Goal: Information Seeking & Learning: Check status

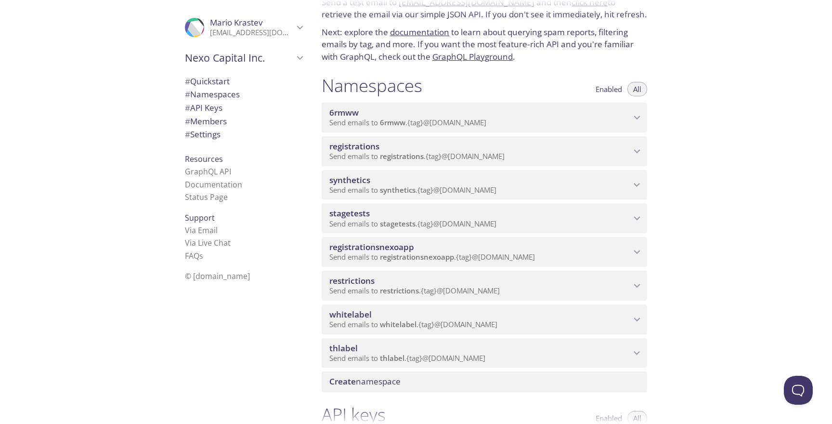
scroll to position [53, 0]
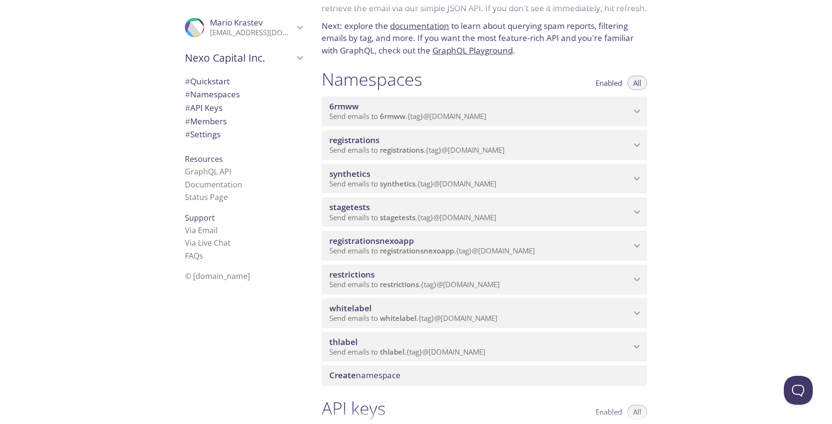
click at [449, 174] on span "synthetics" at bounding box center [480, 174] width 302 height 11
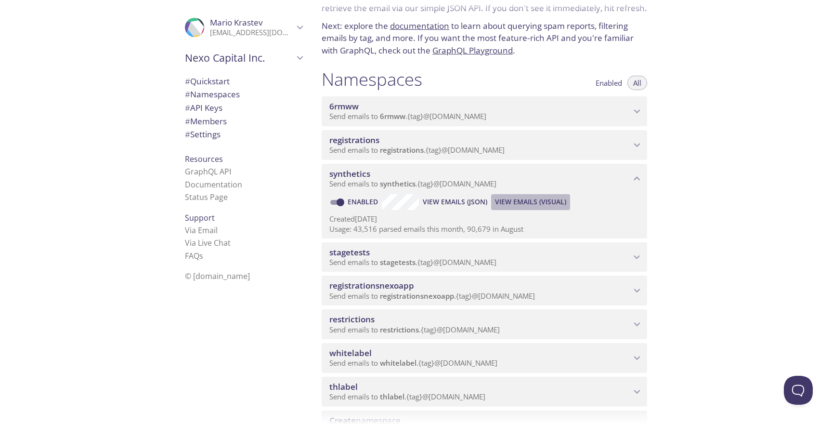
click at [500, 199] on span "View Emails (Visual)" at bounding box center [530, 202] width 71 height 12
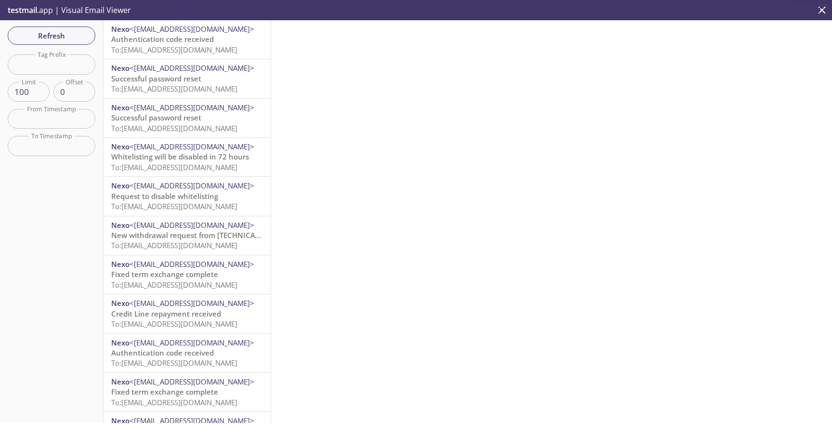
click at [82, 68] on input "text" at bounding box center [52, 64] width 88 height 20
paste input "webnexofriendsusertwo"
click at [79, 32] on span "Refresh" at bounding box center [51, 35] width 72 height 13
click at [201, 37] on span "Authentication code received" at bounding box center [162, 39] width 103 height 10
click at [194, 39] on span "Recipient has claimed their assets" at bounding box center [170, 39] width 118 height 10
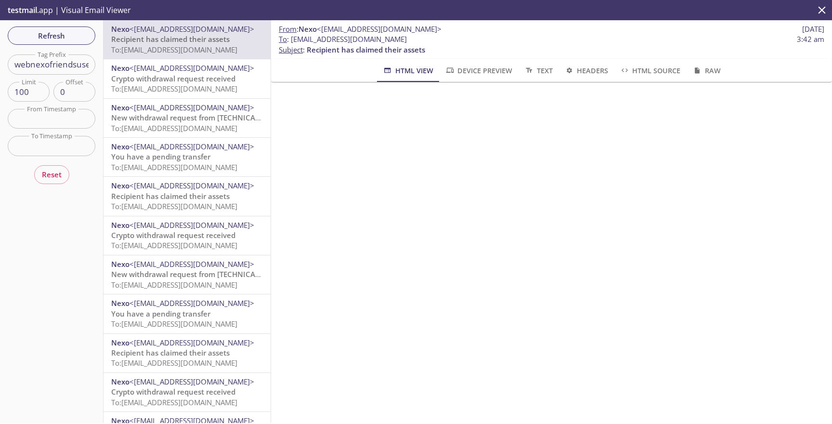
click at [228, 89] on span "To: [EMAIL_ADDRESS][DOMAIN_NAME]" at bounding box center [174, 89] width 126 height 10
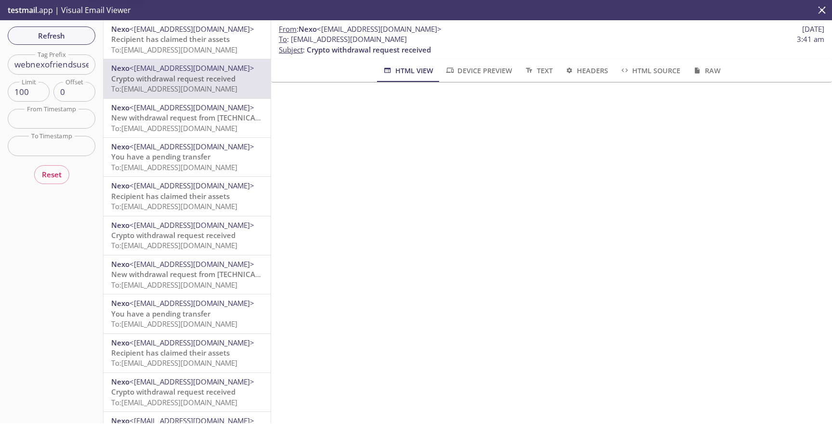
click at [222, 116] on span "New withdrawal request from [TECHNICAL_ID] - (CET)" at bounding box center [203, 118] width 184 height 10
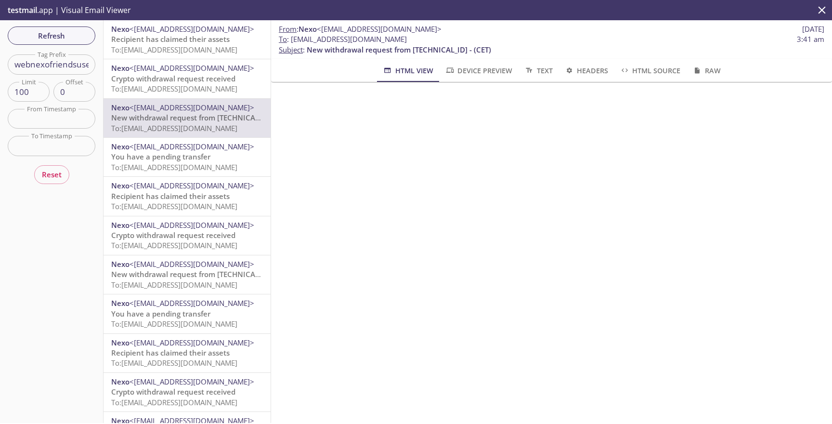
click at [64, 63] on input "webnexofriendsusertwo" at bounding box center [52, 64] width 88 height 20
paste input "text"
type input "webnexofriends"
click at [74, 33] on span "Refresh" at bounding box center [51, 35] width 72 height 13
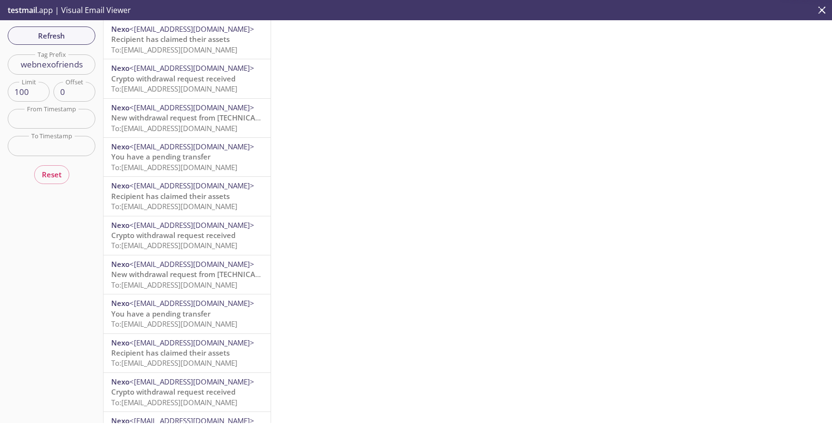
click at [154, 45] on span "To: [EMAIL_ADDRESS][DOMAIN_NAME]" at bounding box center [174, 50] width 126 height 10
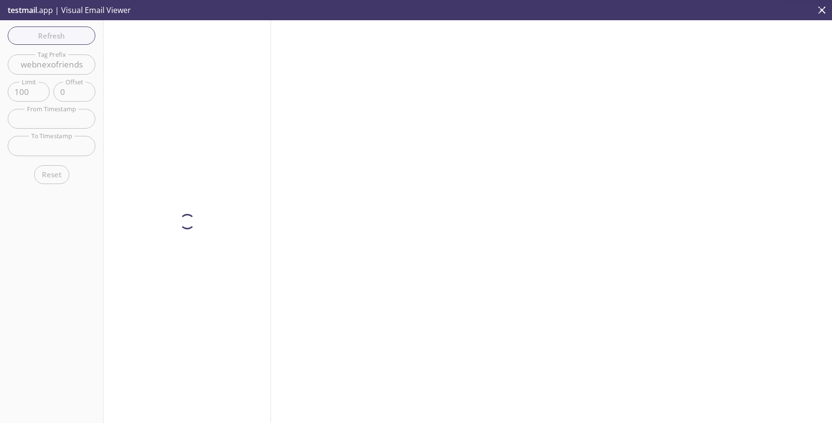
click at [143, 47] on div at bounding box center [188, 221] width 168 height 403
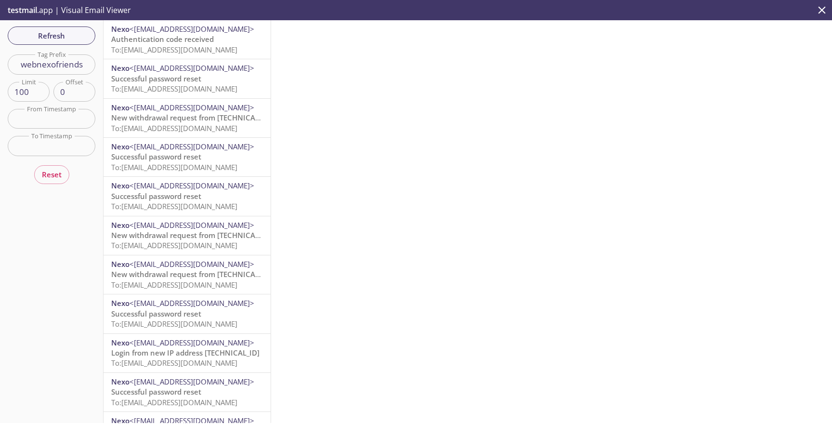
click at [143, 47] on span "To: [EMAIL_ADDRESS][DOMAIN_NAME]" at bounding box center [174, 50] width 126 height 10
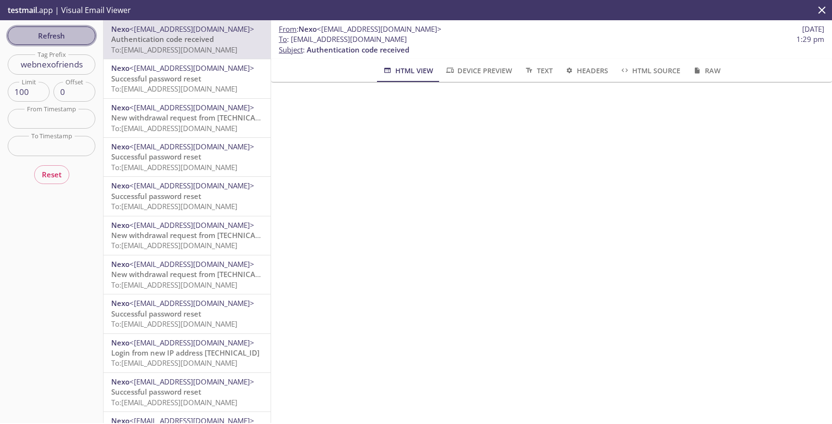
click at [58, 43] on button "Refresh" at bounding box center [52, 35] width 88 height 18
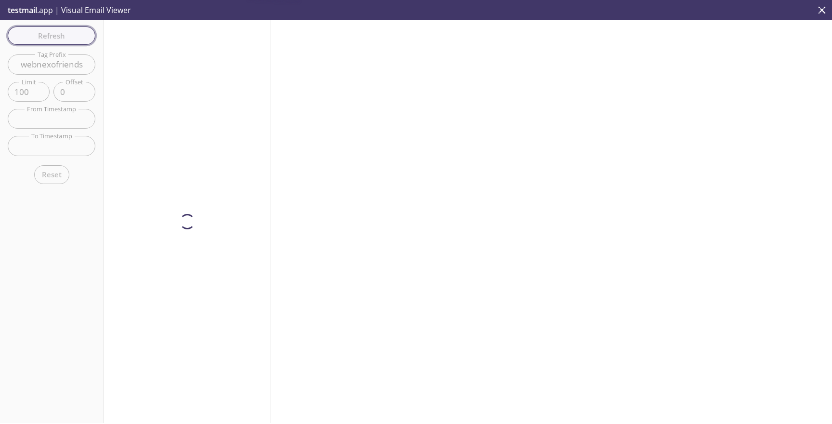
click at [58, 43] on div "Refresh Filters Tag Prefix webnexofriends Tag Prefix Limit 100 Limit Offset 0 O…" at bounding box center [52, 221] width 104 height 403
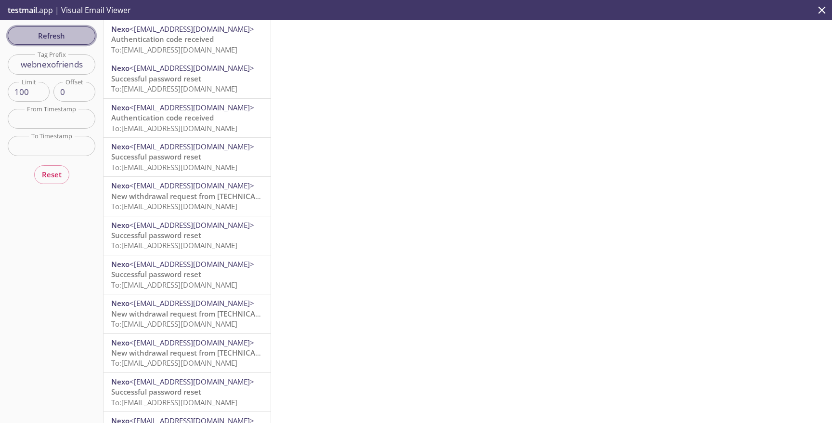
click at [58, 43] on button "Refresh" at bounding box center [52, 35] width 88 height 18
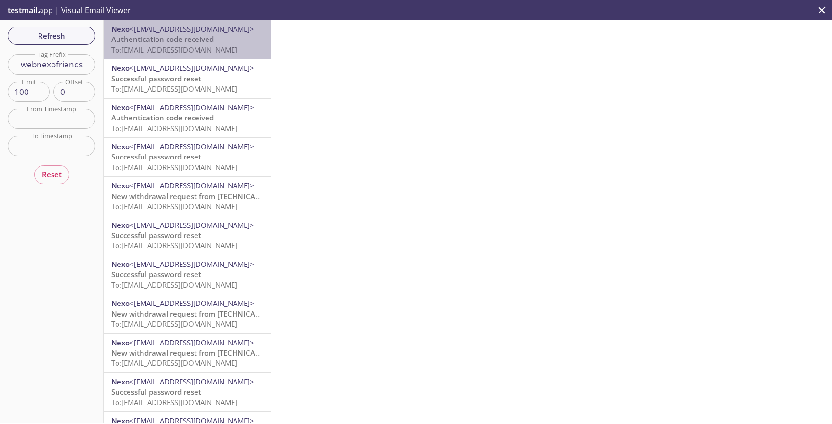
click at [159, 45] on span "To: [EMAIL_ADDRESS][DOMAIN_NAME]" at bounding box center [174, 50] width 126 height 10
